Goal: Task Accomplishment & Management: Complete application form

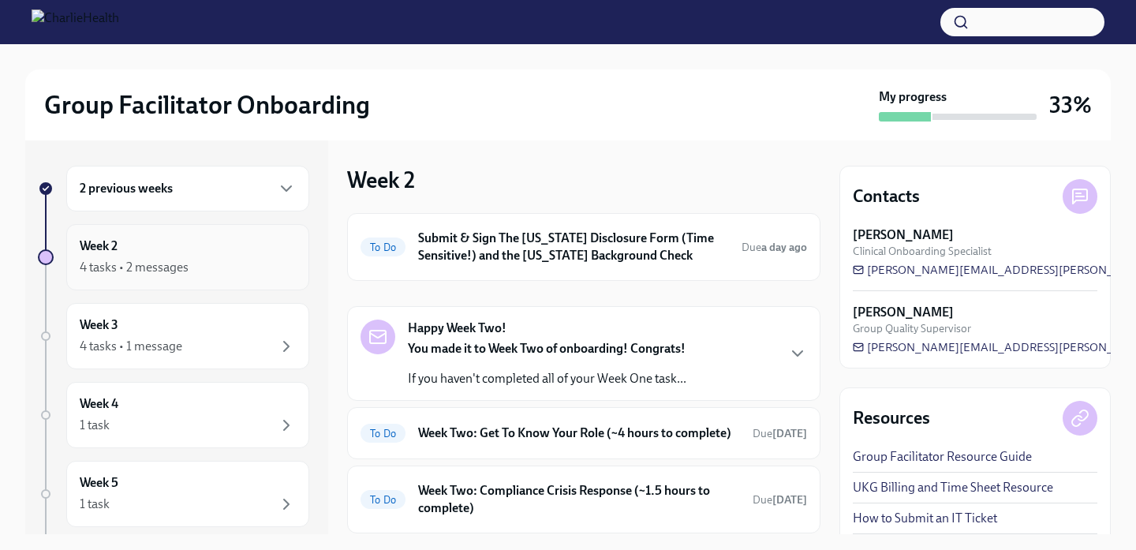
click at [255, 252] on div "Week 2 4 tasks • 2 messages" at bounding box center [188, 256] width 216 height 39
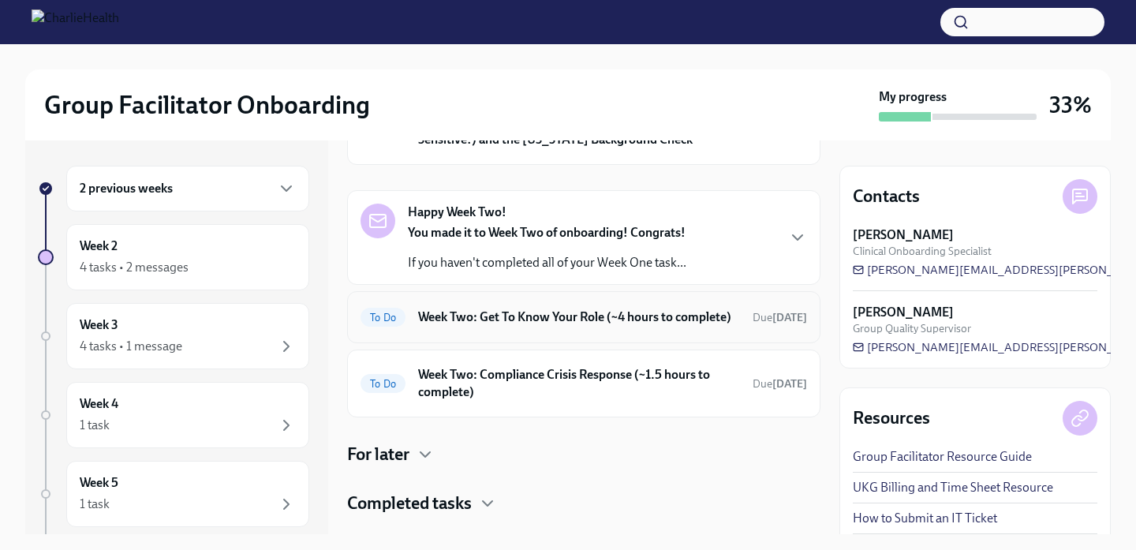
click at [582, 326] on h6 "Week Two: Get To Know Your Role (~4 hours to complete)" at bounding box center [579, 316] width 322 height 17
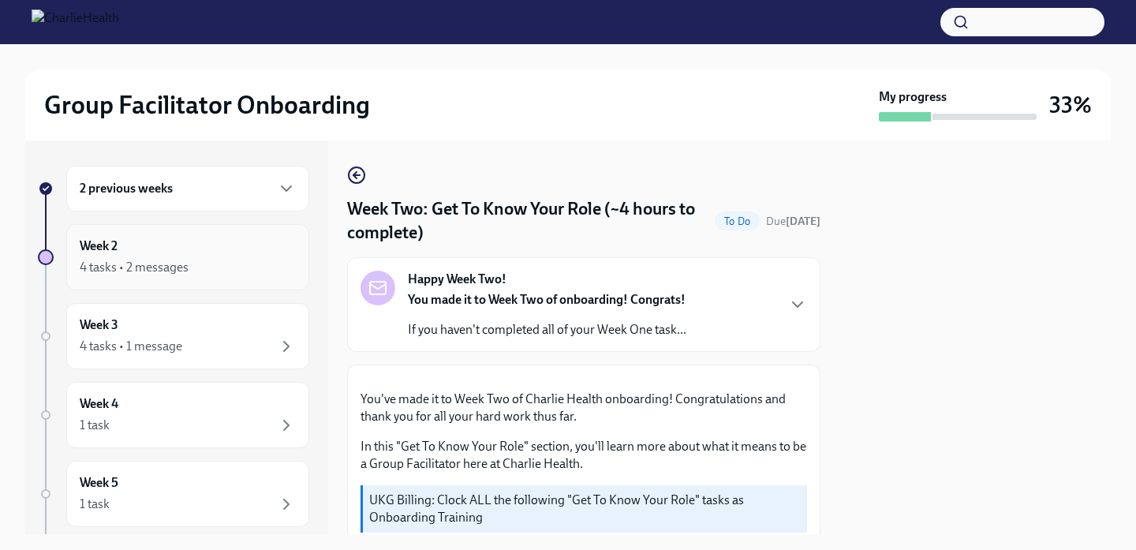
click at [237, 256] on div "Week 2 4 tasks • 2 messages" at bounding box center [188, 256] width 216 height 39
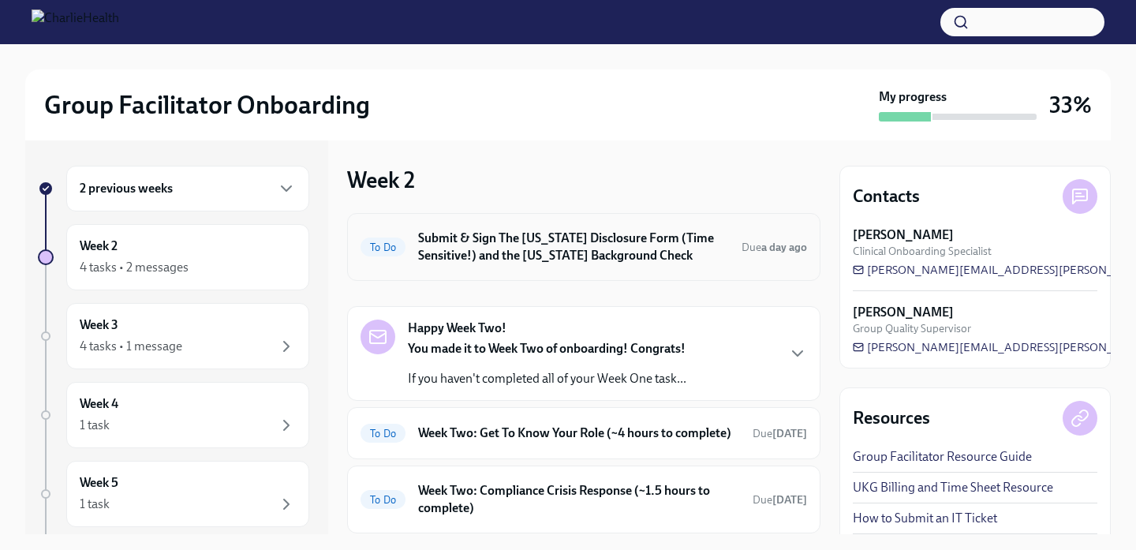
click at [599, 256] on h6 "Submit & Sign The [US_STATE] Disclosure Form (Time Sensitive!) and the [US_STAT…" at bounding box center [573, 247] width 311 height 35
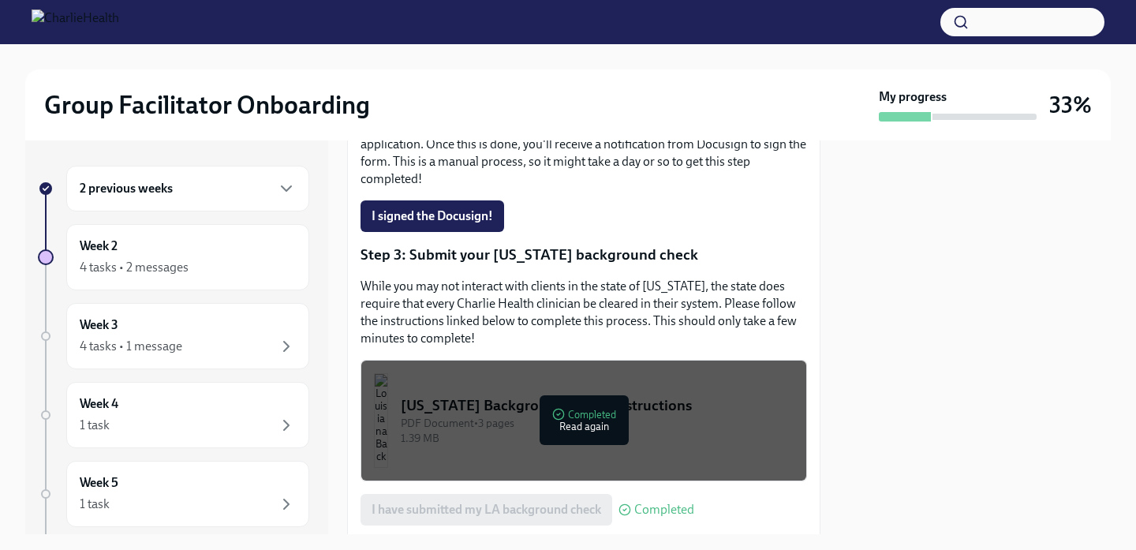
scroll to position [415, 0]
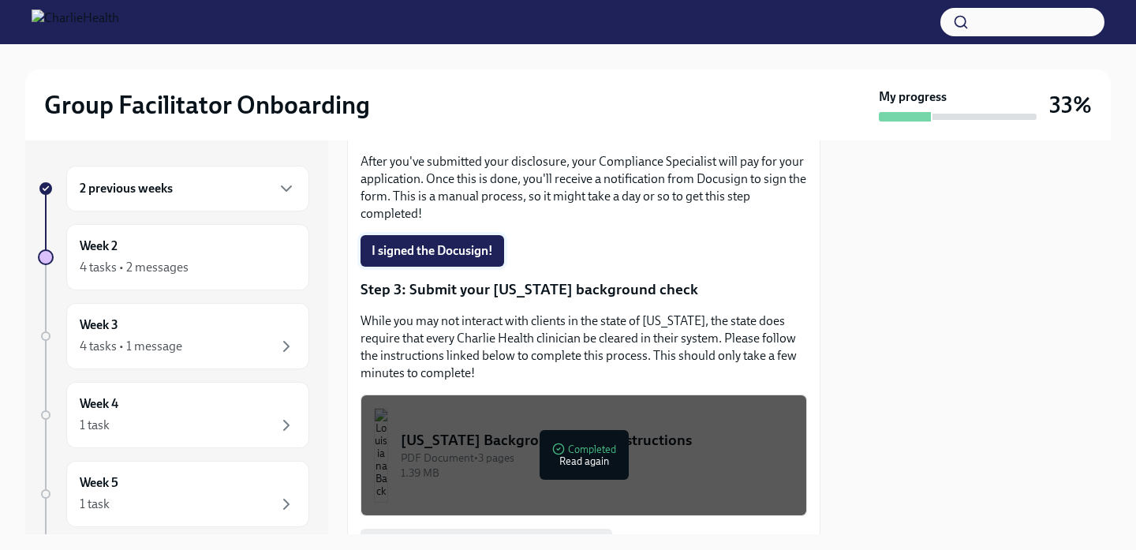
click at [484, 252] on button "I signed the Docusign!" at bounding box center [432, 251] width 144 height 32
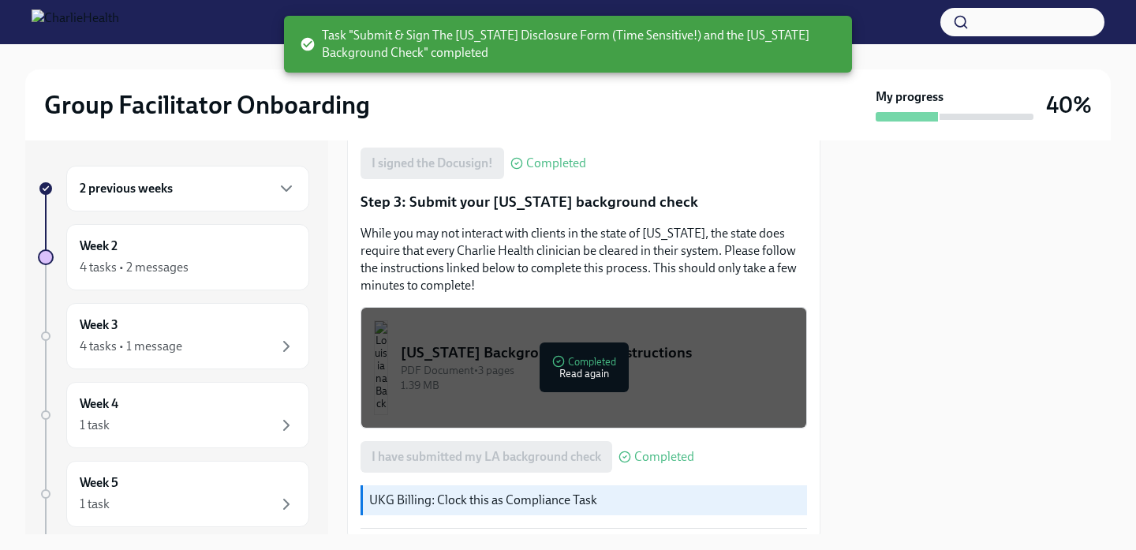
scroll to position [600, 0]
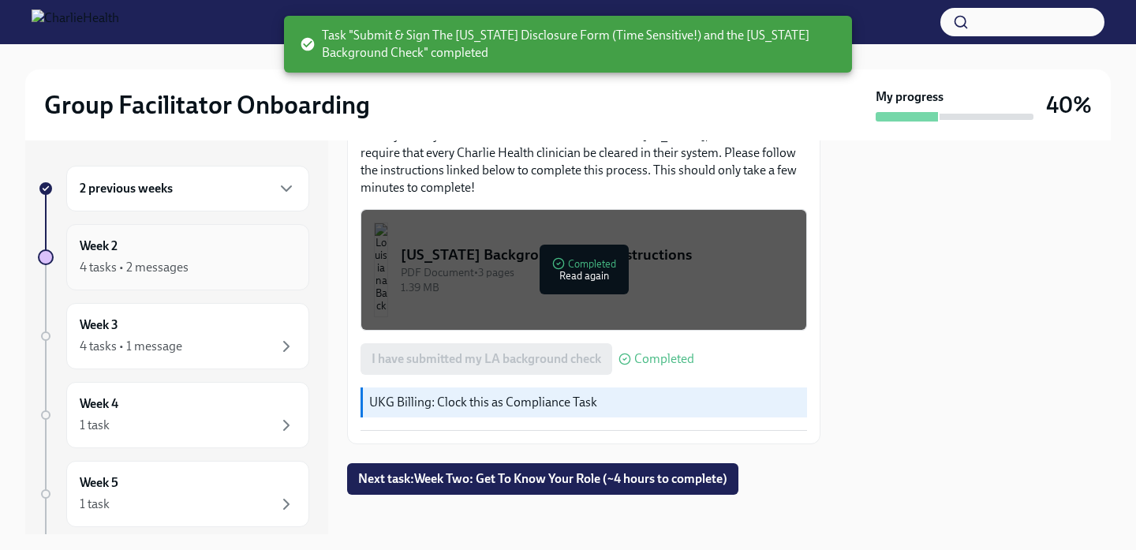
click at [257, 278] on div "Week 2 4 tasks • 2 messages" at bounding box center [187, 257] width 243 height 66
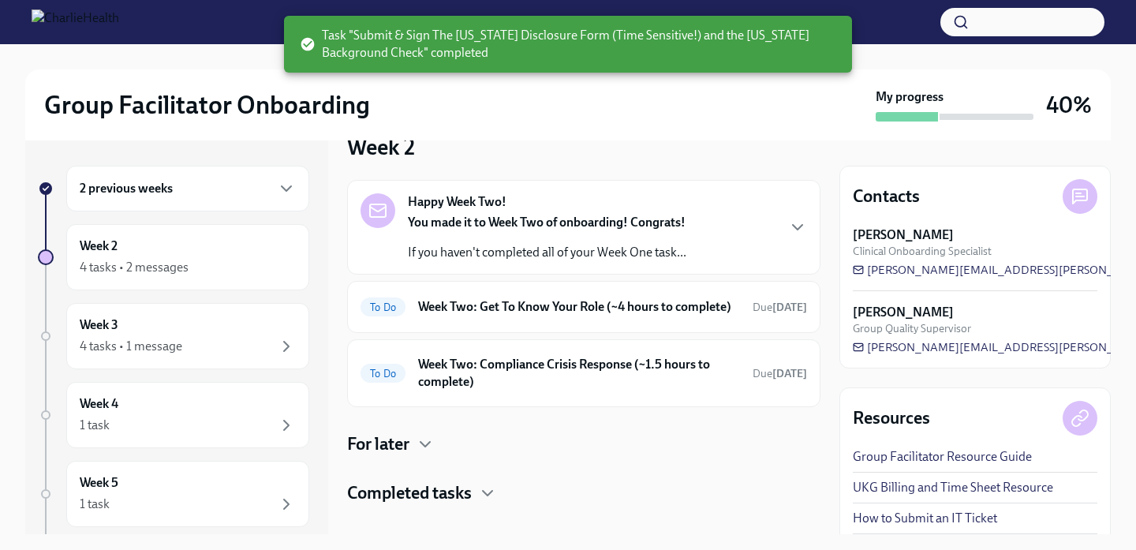
scroll to position [45, 0]
